Goal: Task Accomplishment & Management: Manage account settings

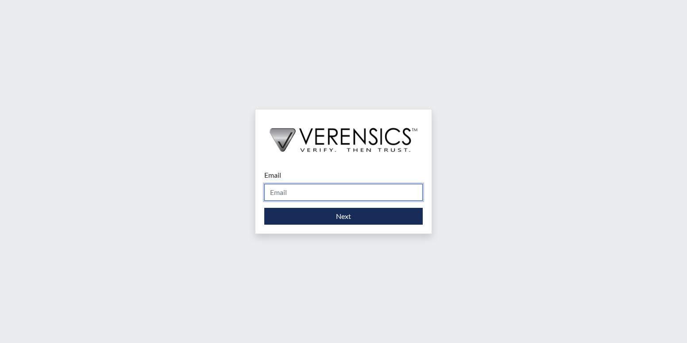
click at [295, 193] on input "Email" at bounding box center [343, 192] width 158 height 17
type input "s"
type input "[PERSON_NAME][EMAIL_ADDRESS][PERSON_NAME][DOMAIN_NAME]"
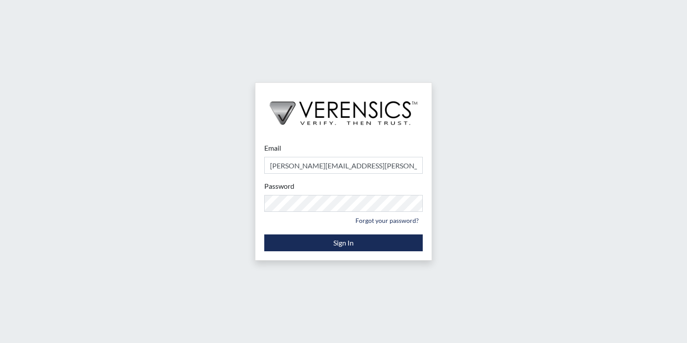
click at [349, 231] on form "Email [PERSON_NAME][EMAIL_ADDRESS][PERSON_NAME][DOMAIN_NAME] Please provide you…" at bounding box center [343, 197] width 158 height 108
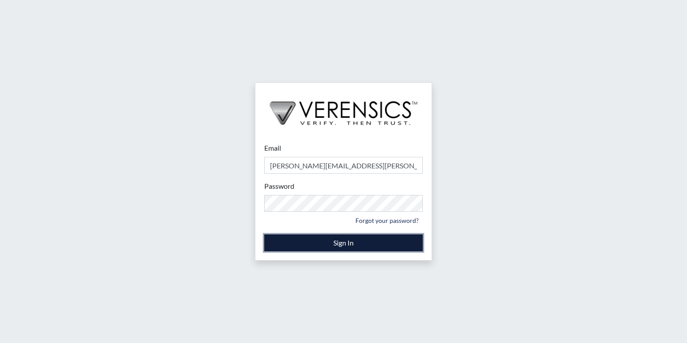
click at [337, 241] on button "Sign In" at bounding box center [343, 242] width 158 height 17
